Goal: Task Accomplishment & Management: Complete application form

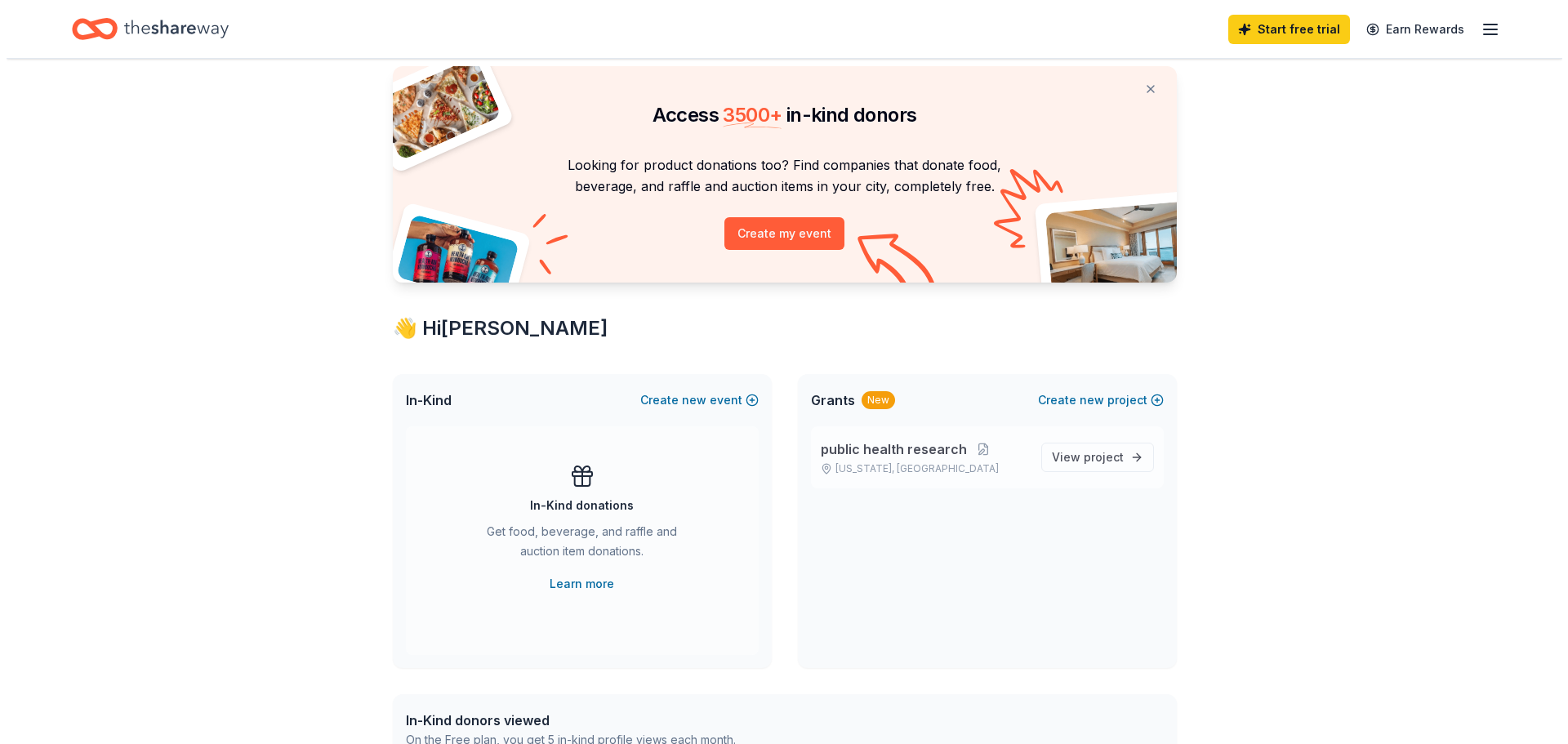
scroll to position [163, 0]
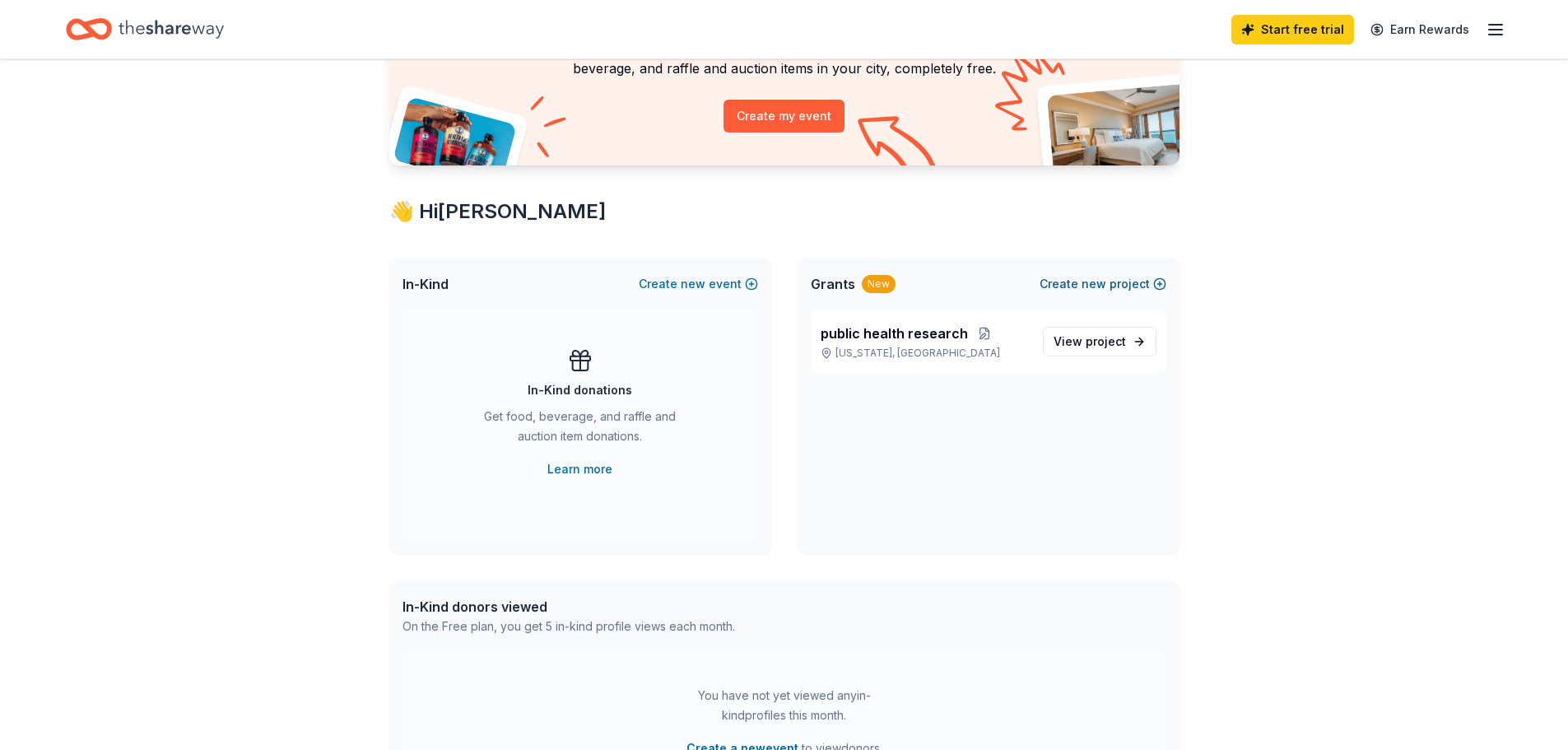
click at [1125, 284] on button "Create new project" at bounding box center [1102, 284] width 127 height 20
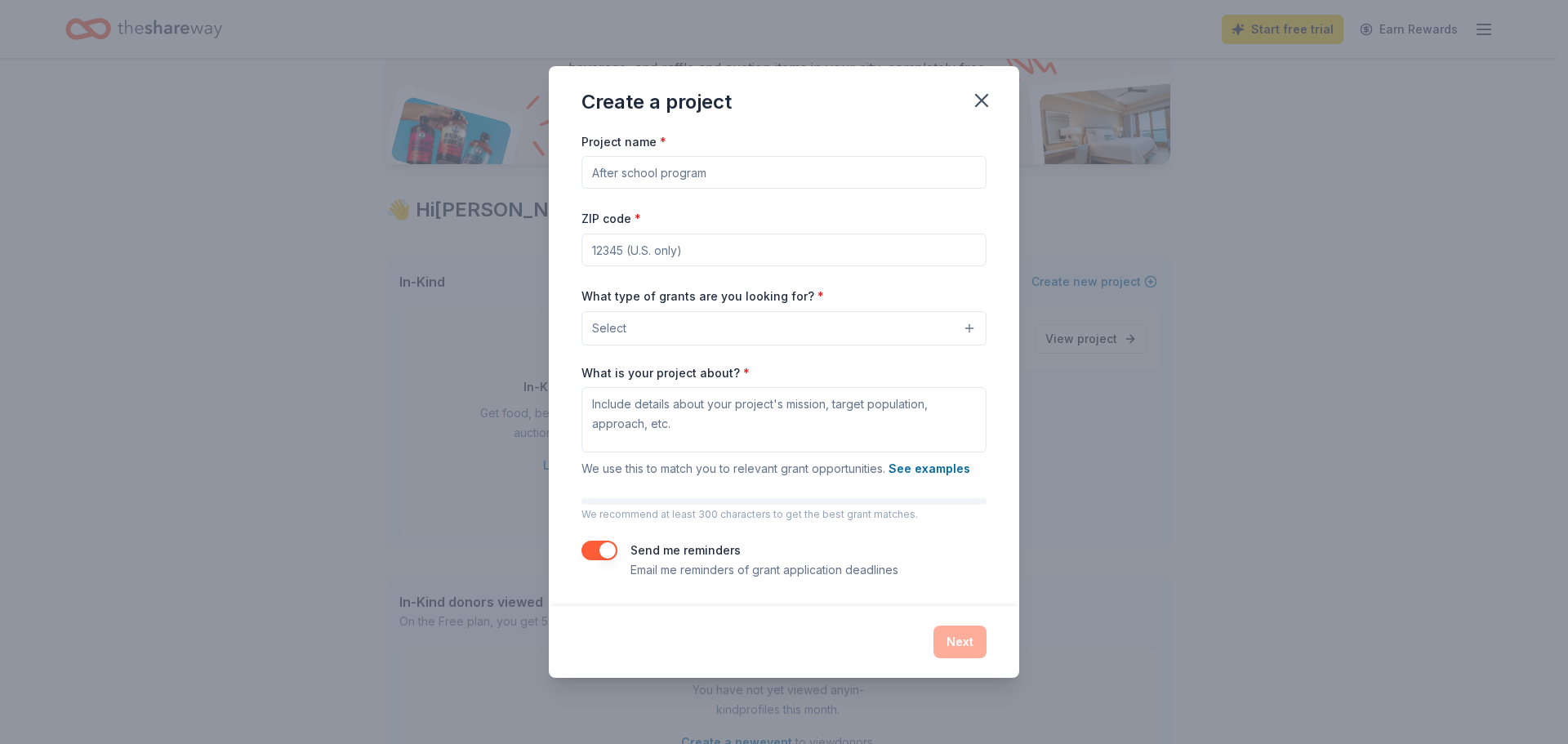
click at [774, 165] on input "Project name *" at bounding box center [784, 171] width 405 height 32
type input "C"
drag, startPoint x: 753, startPoint y: 181, endPoint x: 662, endPoint y: 182, distance: 91.0
click at [663, 182] on input "East Harlem Communit HEALTH" at bounding box center [784, 171] width 405 height 32
type input "East Harlem Community Health"
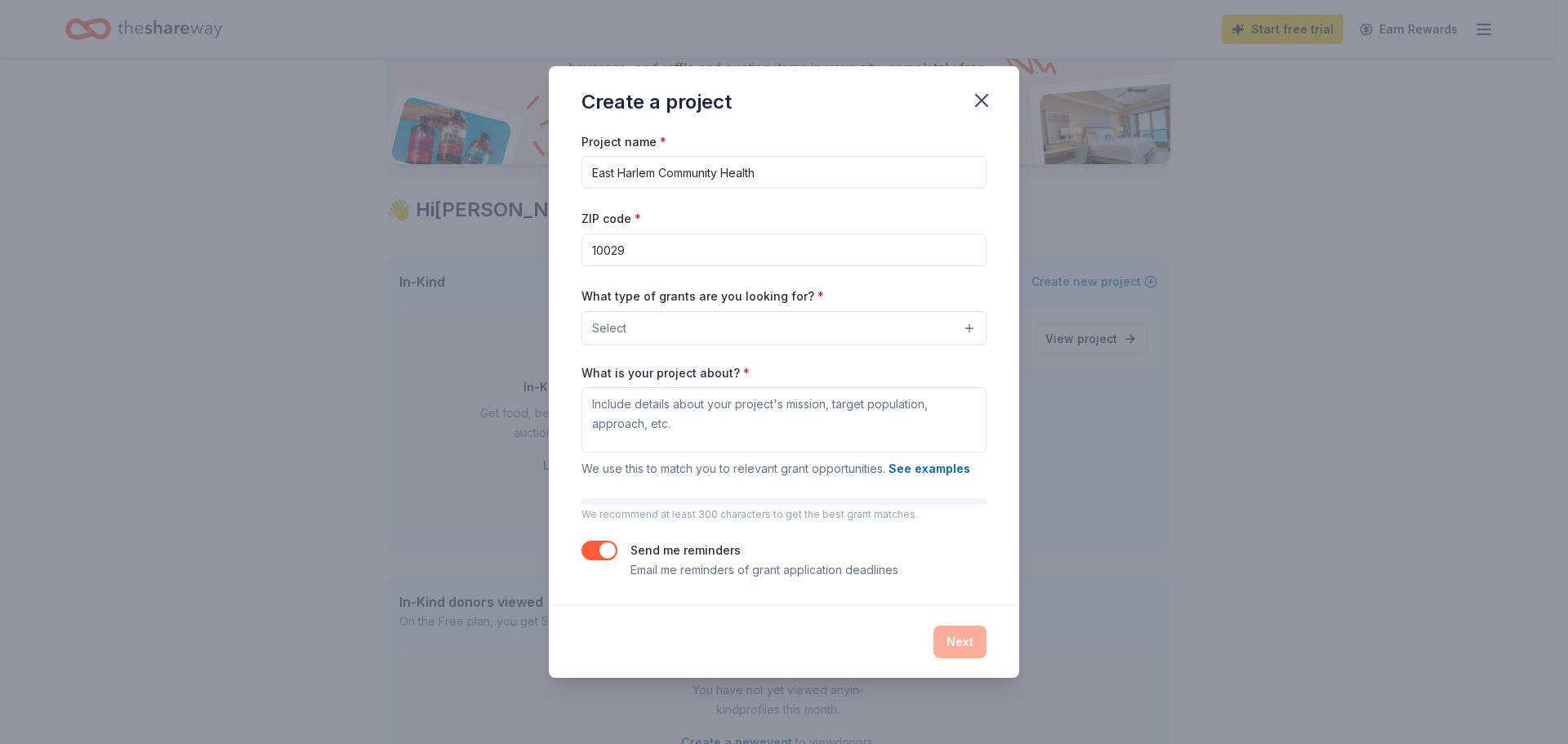
type input "10029"
click at [717, 339] on button "Select" at bounding box center [784, 328] width 405 height 34
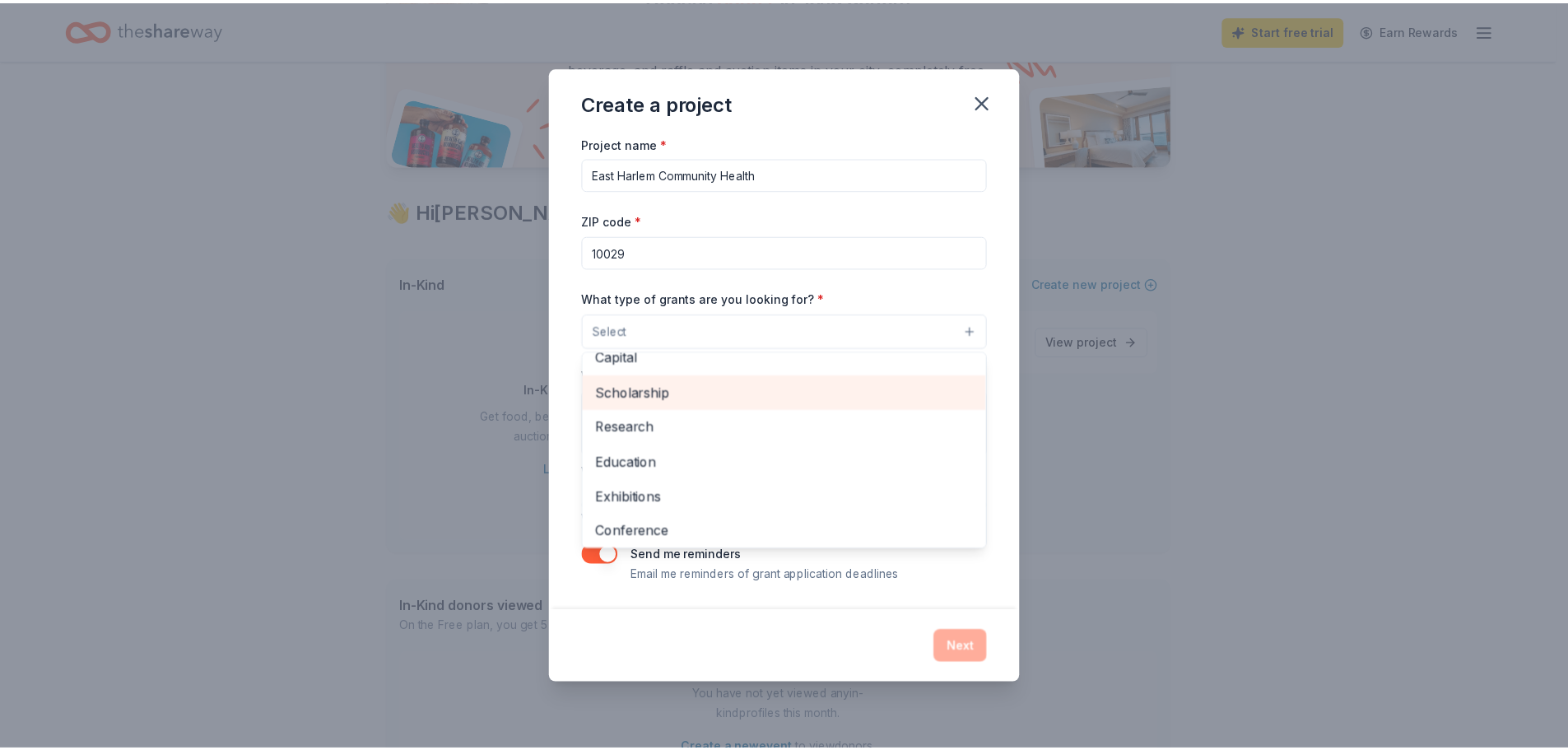
scroll to position [82, 0]
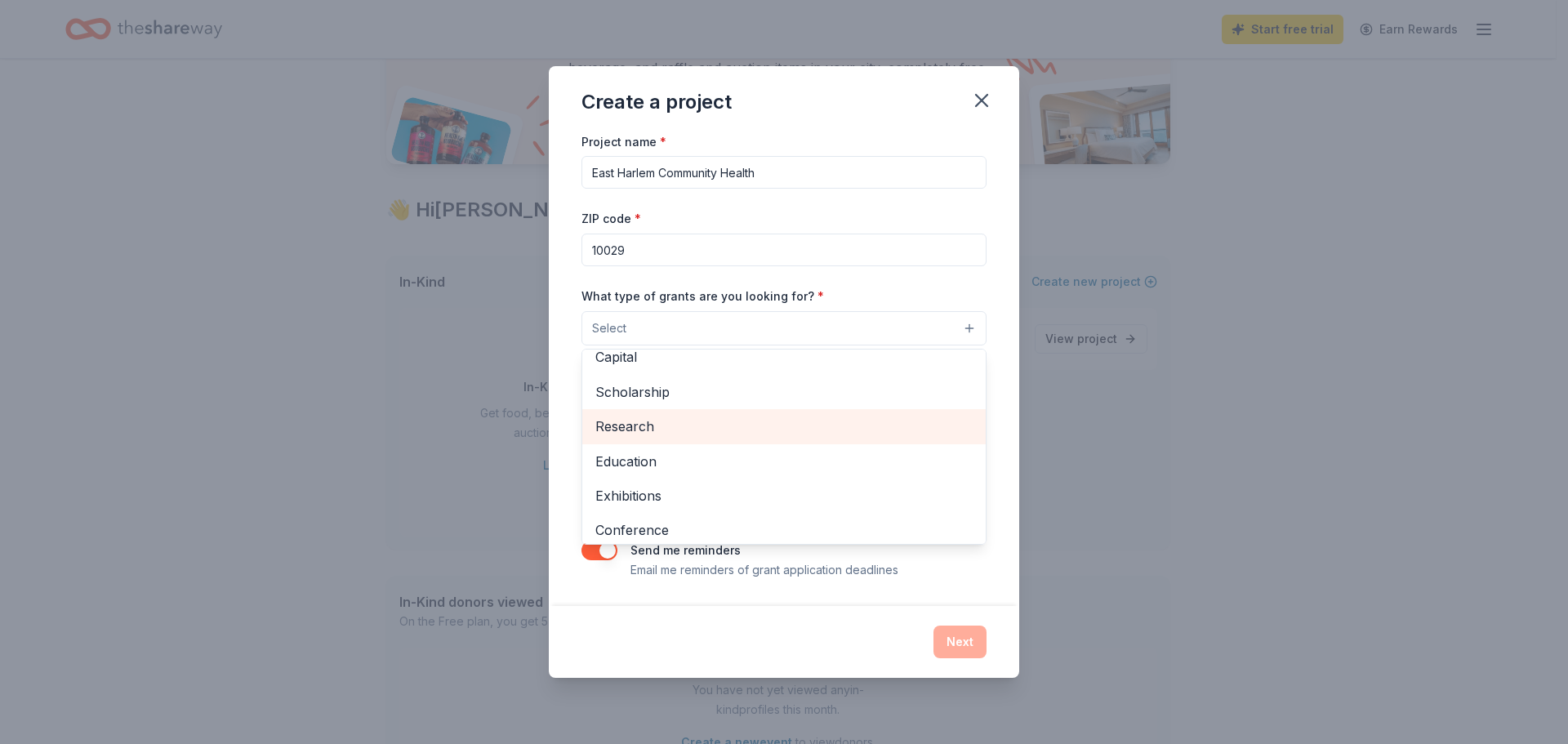
click at [644, 431] on span "Research" at bounding box center [783, 426] width 377 height 22
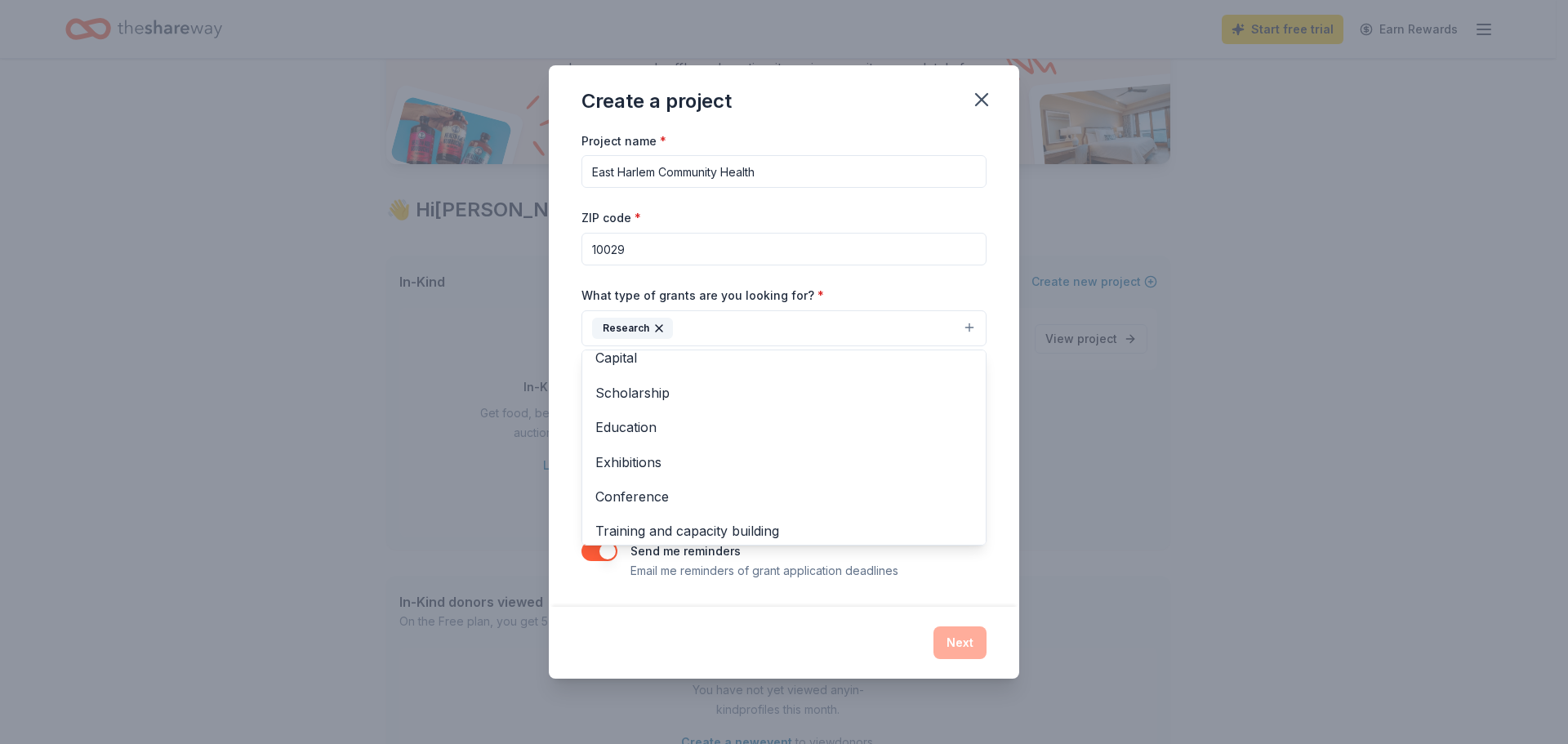
click at [563, 338] on div "Project name * East Harlem Community Health ZIP code * 10029 What type of grant…" at bounding box center [783, 369] width 470 height 476
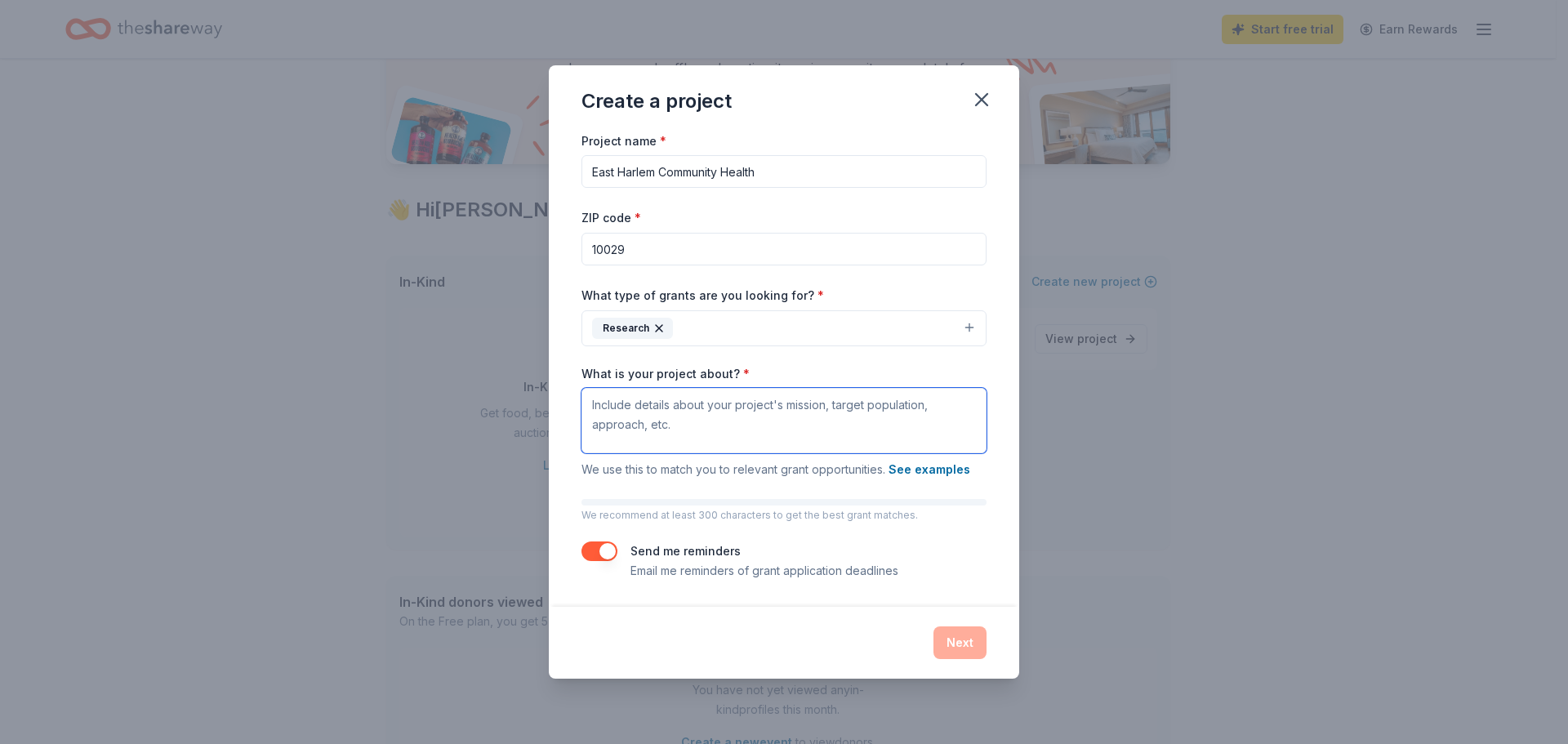
click at [665, 422] on textarea "What is your project about? *" at bounding box center [784, 420] width 405 height 66
click at [608, 546] on button "button" at bounding box center [599, 552] width 36 height 20
click at [911, 466] on button "See examples" at bounding box center [930, 469] width 82 height 20
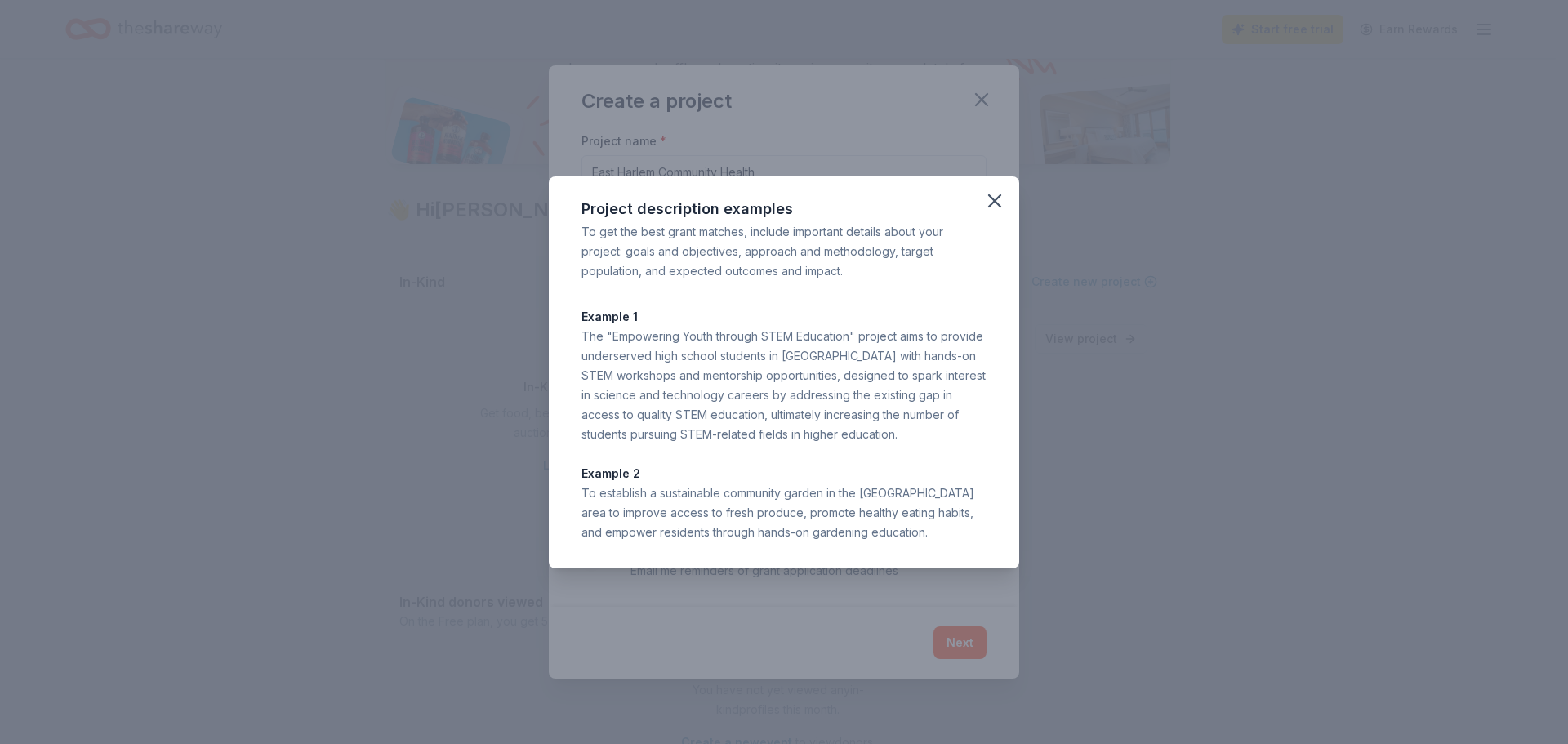
drag, startPoint x: 992, startPoint y: 201, endPoint x: 911, endPoint y: 298, distance: 126.4
click at [990, 202] on icon "button" at bounding box center [994, 201] width 22 height 22
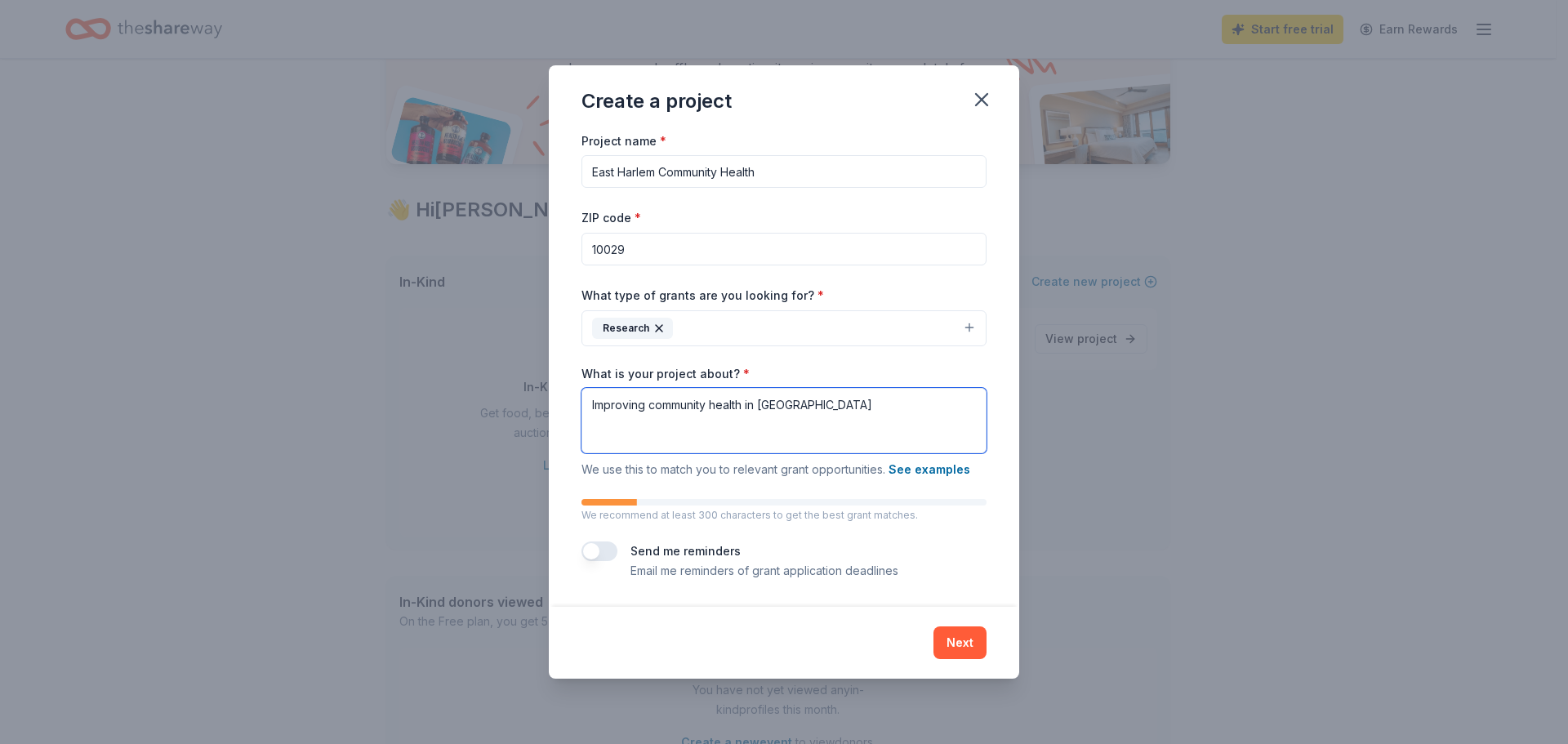
click at [858, 416] on textarea "Improving community health in East Harlem" at bounding box center [784, 420] width 405 height 66
drag, startPoint x: 849, startPoint y: 421, endPoint x: 889, endPoint y: 459, distance: 55.2
click at [852, 422] on textarea "Improving community health in East Harlem. Health is understood broadly- access…" at bounding box center [784, 420] width 405 height 66
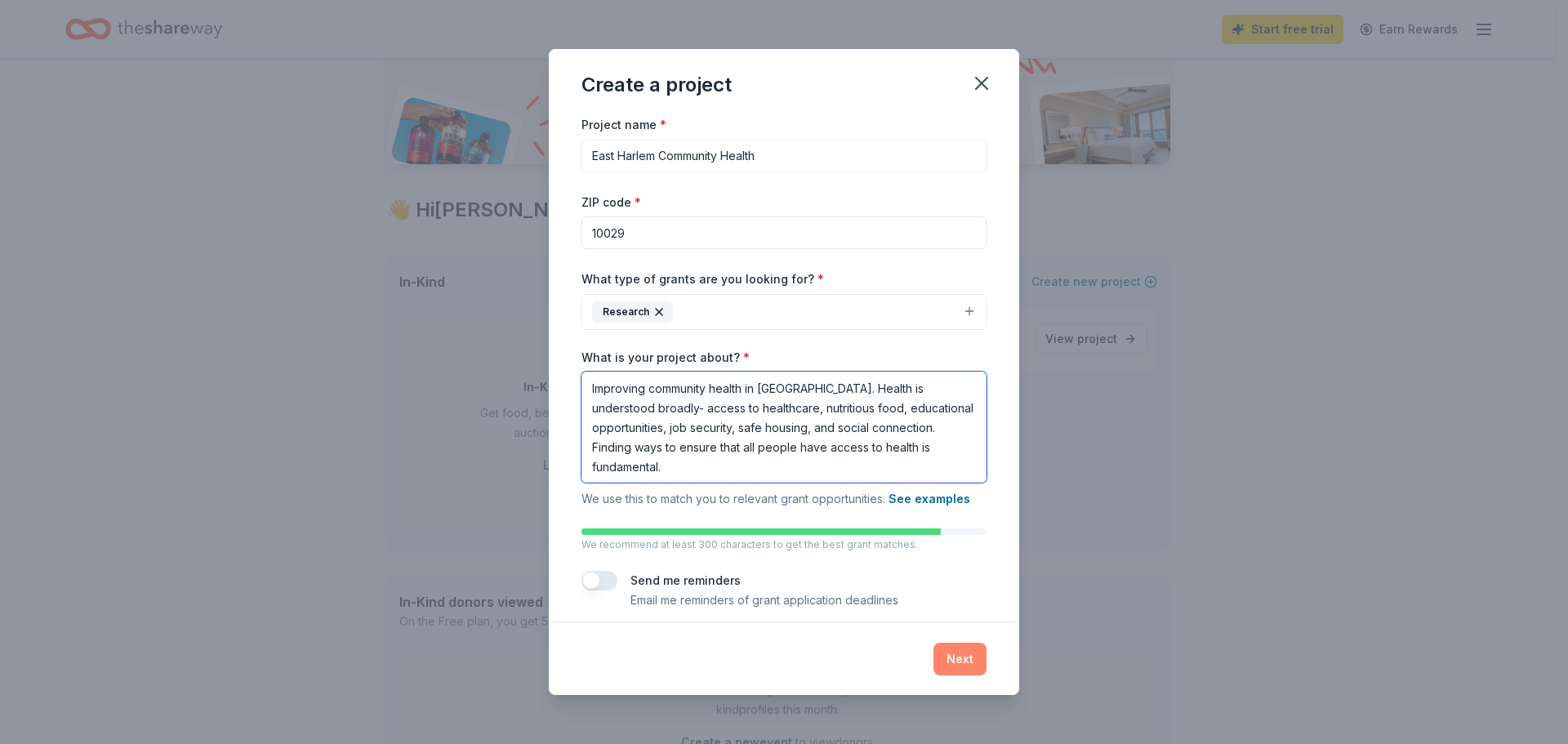
type textarea "Improving community health in East Harlem. Health is understood broadly- access…"
click at [942, 660] on button "Next" at bounding box center [960, 658] width 53 height 32
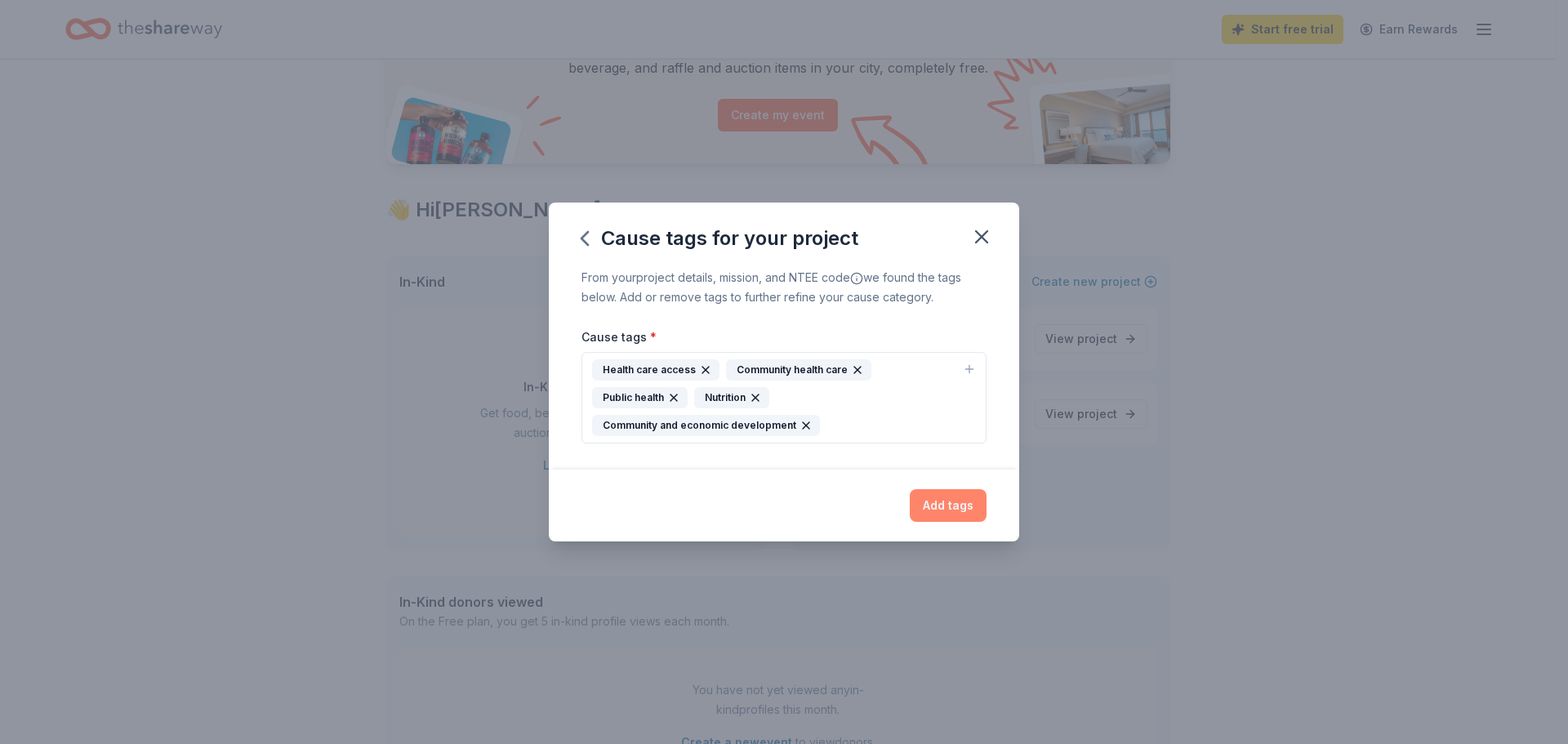
click at [962, 505] on button "Add tags" at bounding box center [948, 505] width 77 height 32
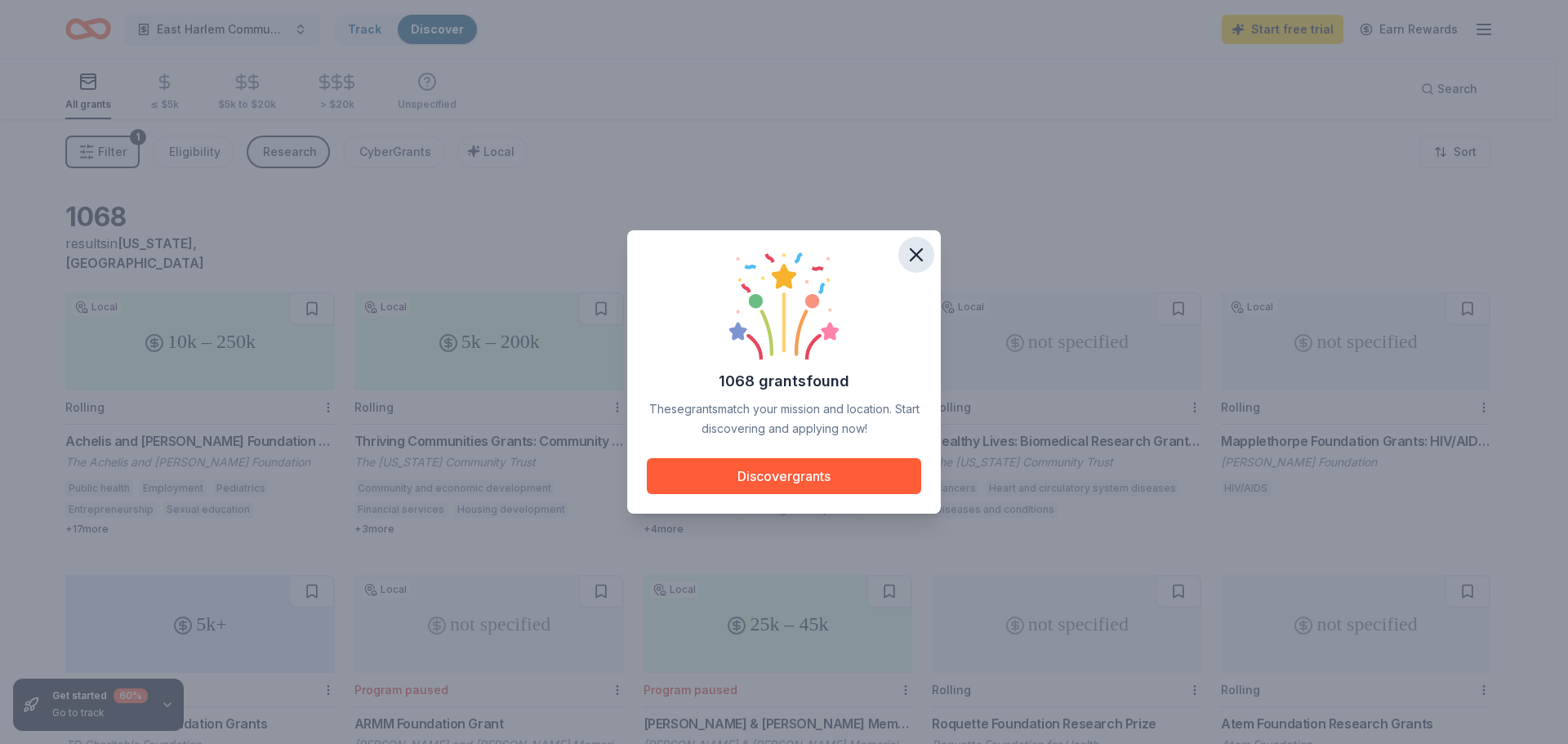
click at [921, 248] on icon "button" at bounding box center [915, 254] width 22 height 22
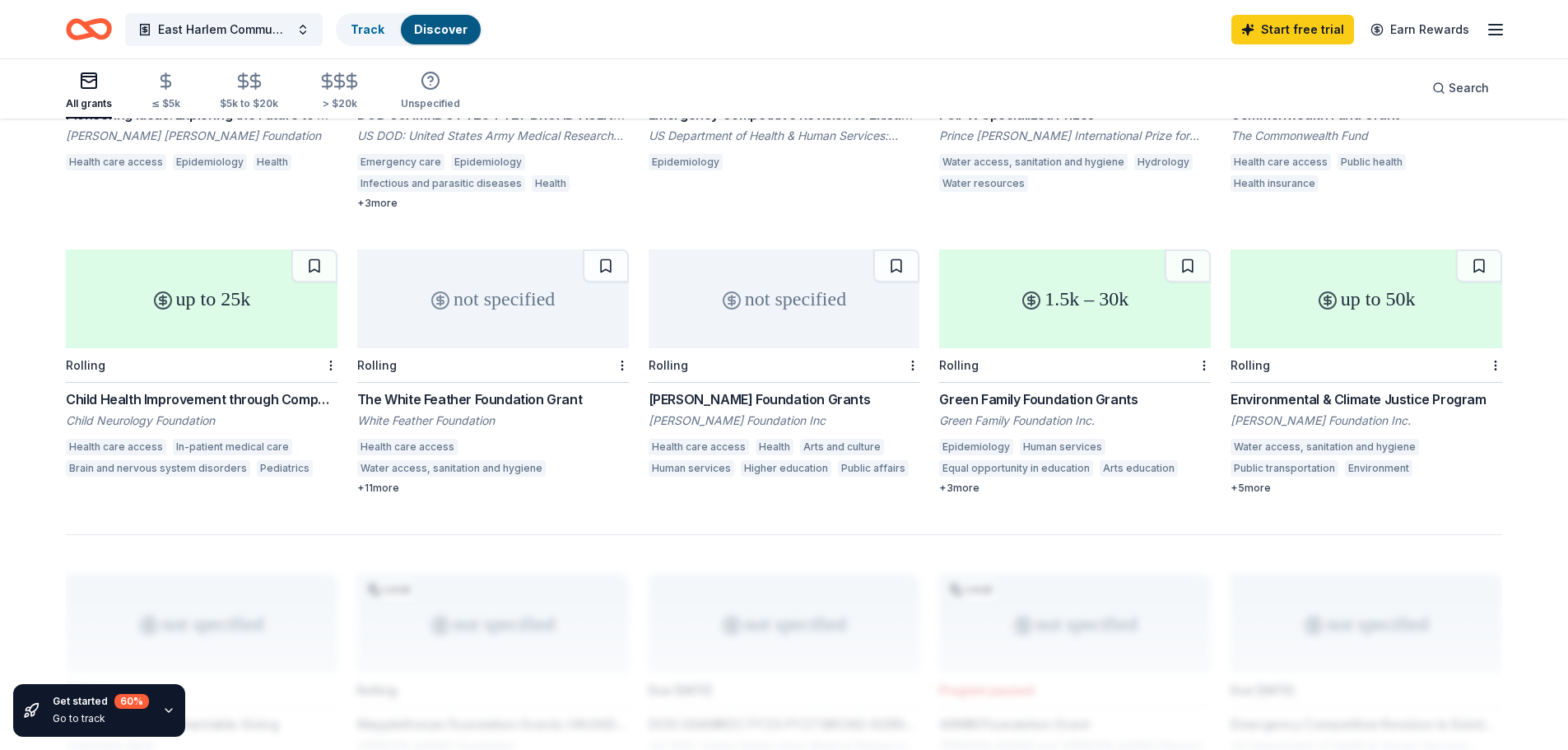
scroll to position [905, 0]
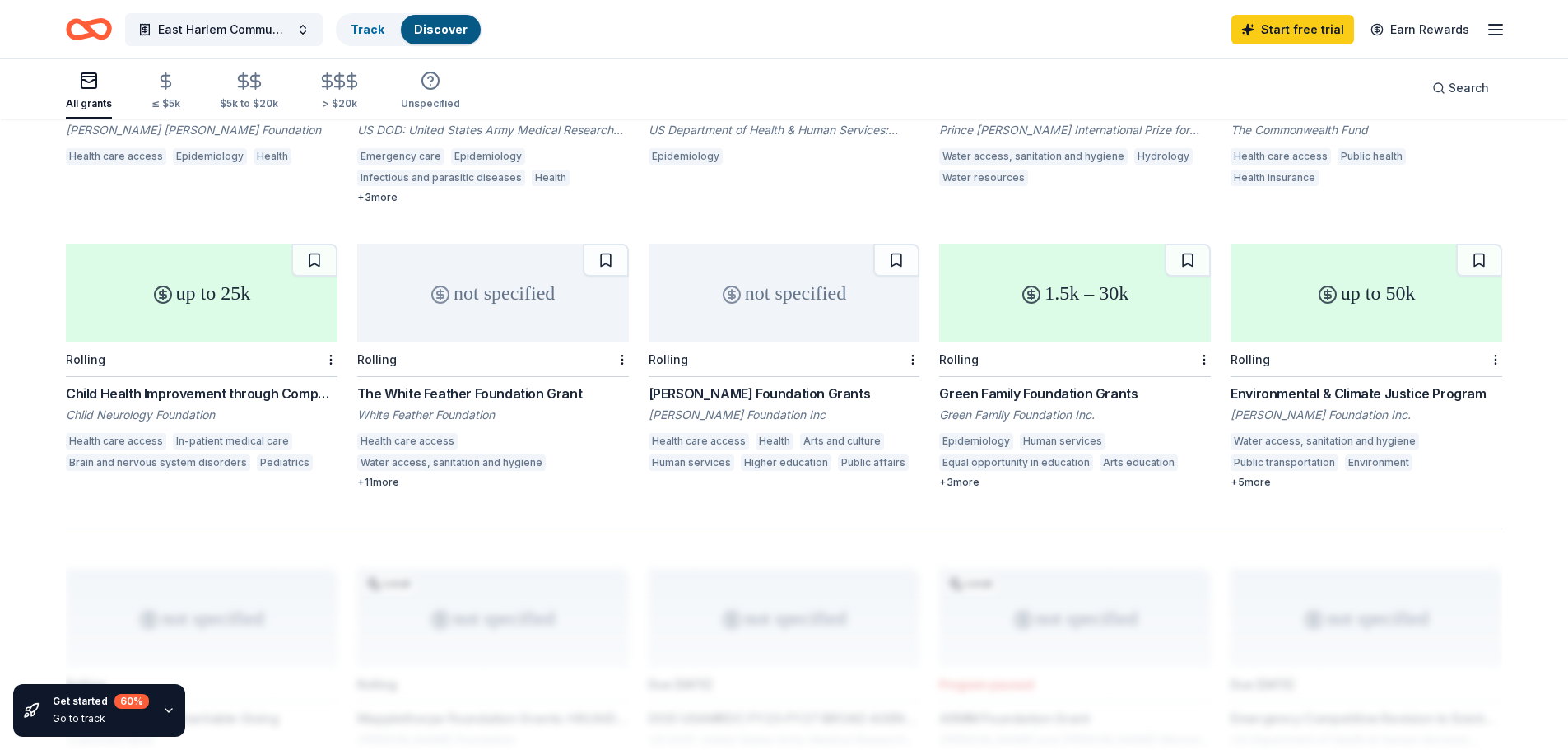
drag, startPoint x: 1028, startPoint y: 379, endPoint x: 1556, endPoint y: 380, distance: 528.0
click at [1556, 380] on div "1068 results in New York, NY 10k – 250k Local Rolling Achelis and Bodman Founda…" at bounding box center [784, 201] width 1568 height 1974
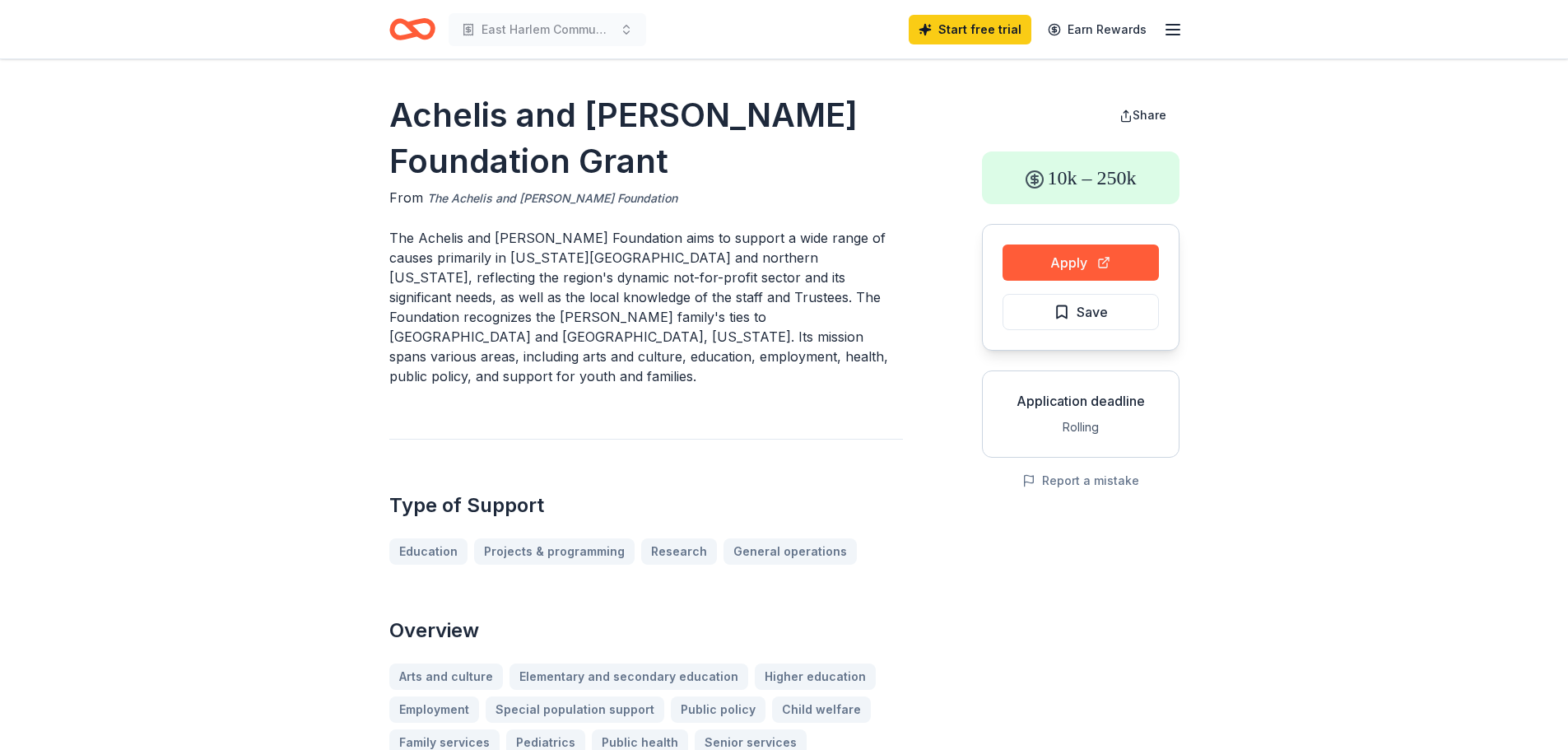
click at [539, 198] on link "The Achelis and [PERSON_NAME] Foundation" at bounding box center [552, 199] width 250 height 20
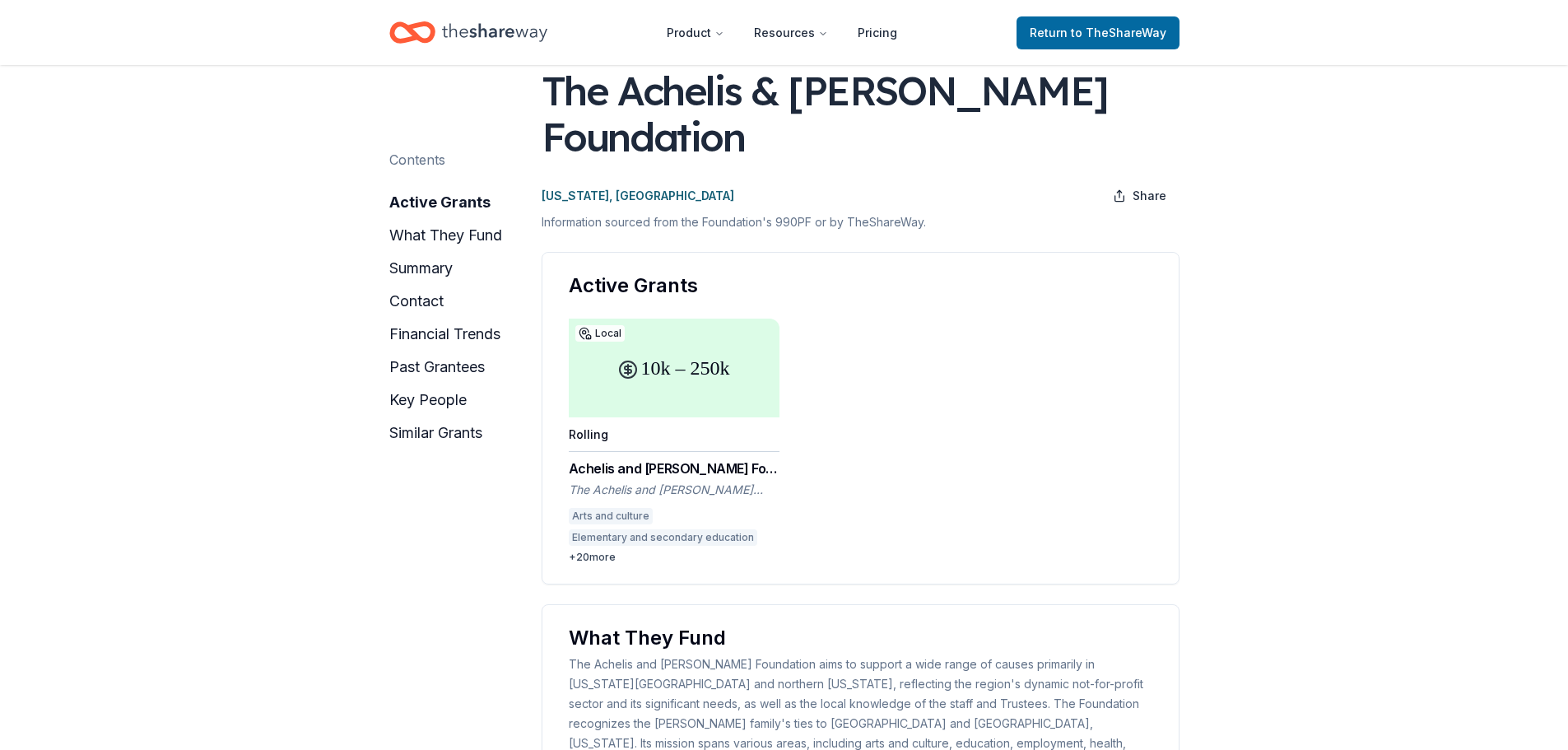
scroll to position [82, 0]
click at [664, 460] on div "Achelis and Bodman Foundation Grant" at bounding box center [674, 470] width 211 height 20
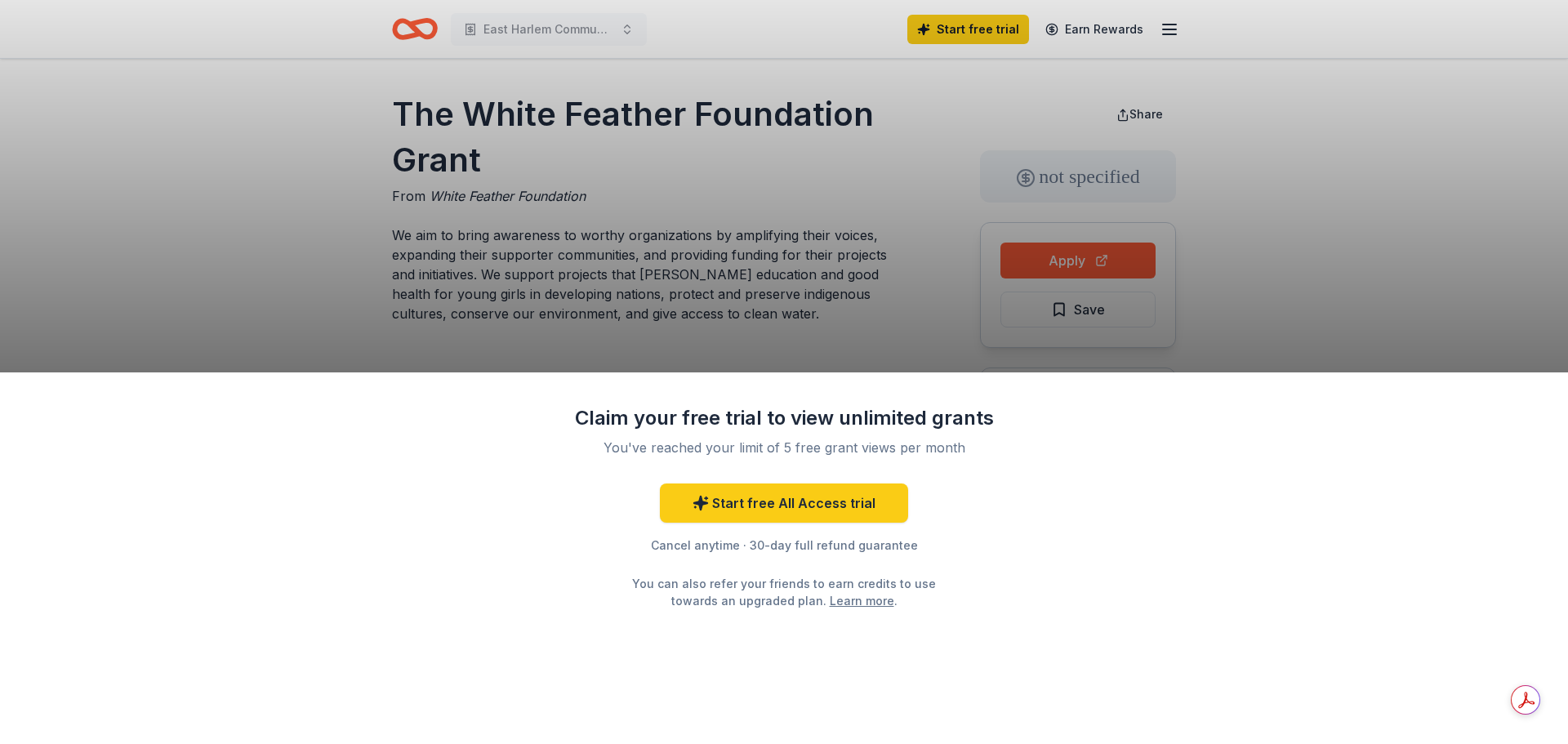
click at [1074, 278] on div "Claim your free trial to view unlimited grants You've reached your limit of 5 f…" at bounding box center [784, 372] width 1568 height 744
drag, startPoint x: 497, startPoint y: 153, endPoint x: 419, endPoint y: 118, distance: 85.5
click at [419, 118] on div "Claim your free trial to view unlimited grants You've reached your limit of 5 f…" at bounding box center [784, 372] width 1568 height 744
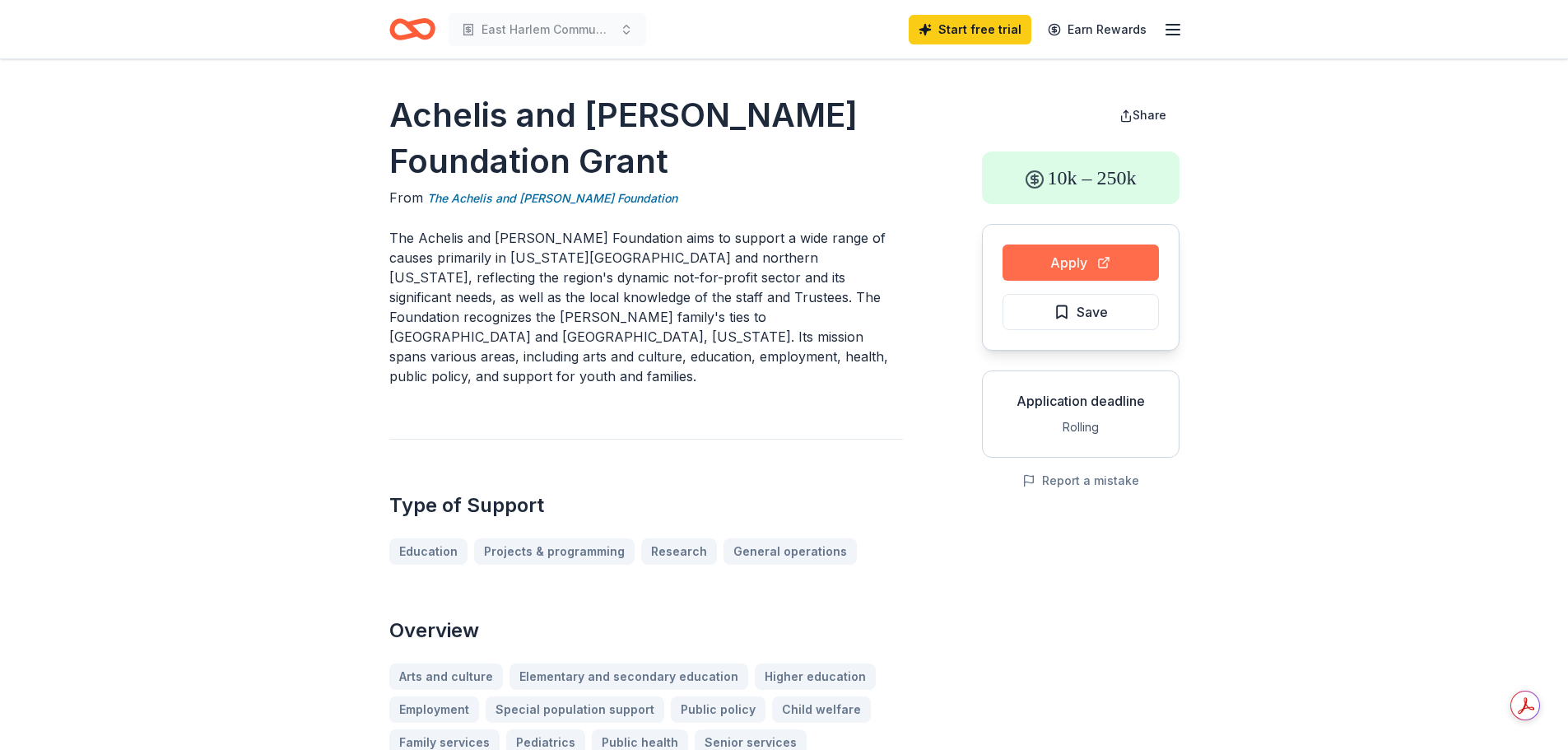
click at [1085, 254] on button "Apply" at bounding box center [1081, 262] width 156 height 36
